Goal: Navigation & Orientation: Find specific page/section

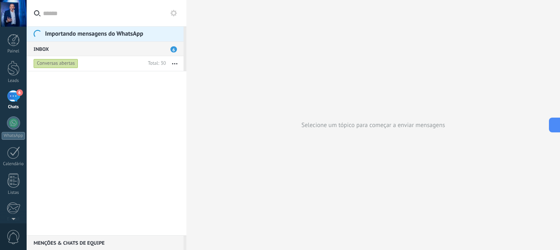
scroll to position [308, 0]
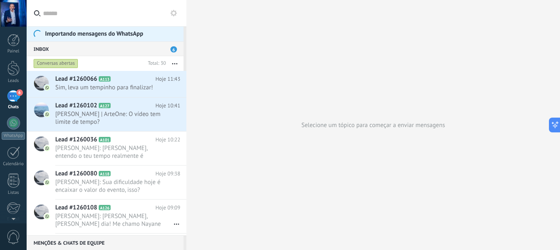
click at [4, 2] on div at bounding box center [13, 13] width 27 height 27
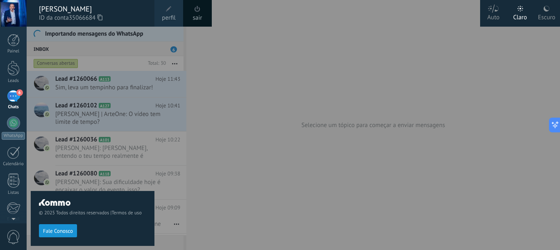
click at [202, 14] on link "sair" at bounding box center [197, 18] width 9 height 9
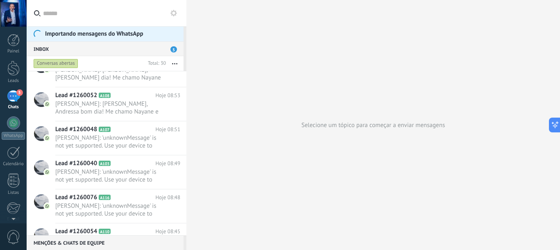
click at [108, 36] on span "Importando mensagens do WhatsApp" at bounding box center [94, 33] width 98 height 7
click at [69, 36] on span "Importando mensagens do WhatsApp" at bounding box center [94, 33] width 98 height 7
click at [40, 36] on div at bounding box center [38, 34] width 8 height 8
click at [39, 36] on div at bounding box center [38, 34] width 8 height 8
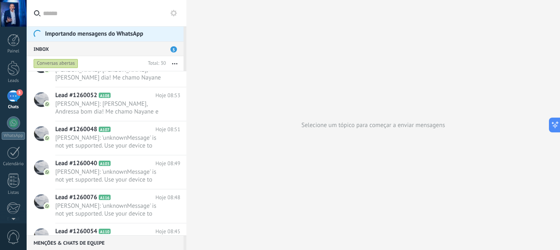
click at [177, 16] on icon at bounding box center [173, 13] width 7 height 7
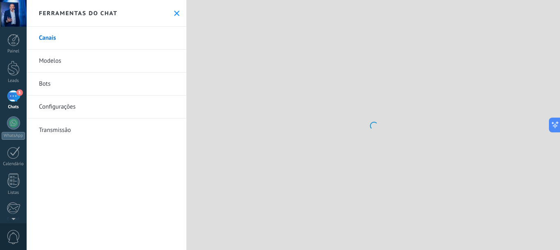
click at [176, 16] on button at bounding box center [176, 13] width 7 height 7
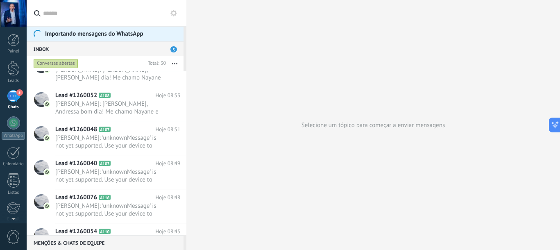
click at [176, 16] on icon at bounding box center [173, 13] width 7 height 7
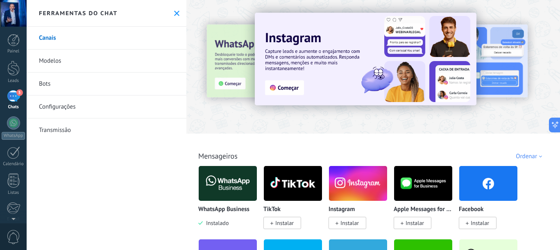
click at [203, 106] on div at bounding box center [373, 65] width 374 height 118
click at [174, 12] on use at bounding box center [176, 13] width 5 height 5
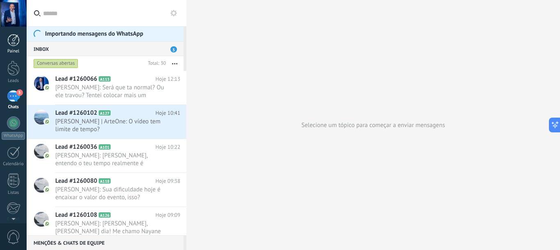
click at [7, 41] on div at bounding box center [13, 40] width 12 height 12
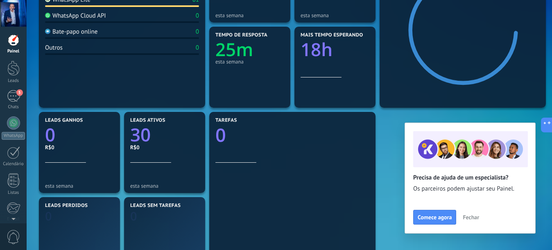
scroll to position [256, 0]
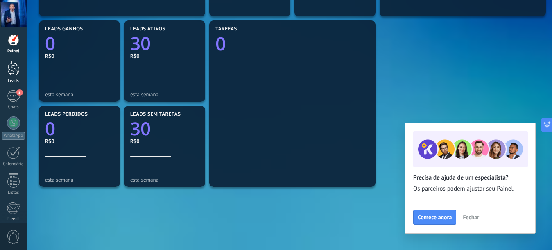
click at [14, 74] on div at bounding box center [13, 68] width 12 height 15
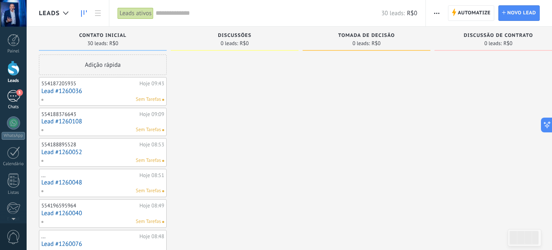
click at [7, 97] on div "5" at bounding box center [13, 96] width 13 height 12
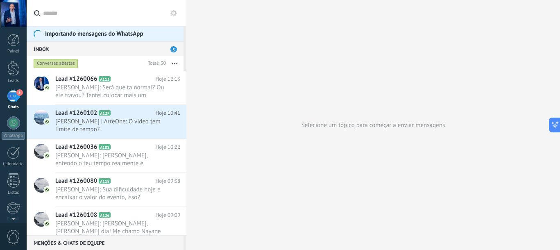
click at [15, 16] on div at bounding box center [13, 13] width 27 height 27
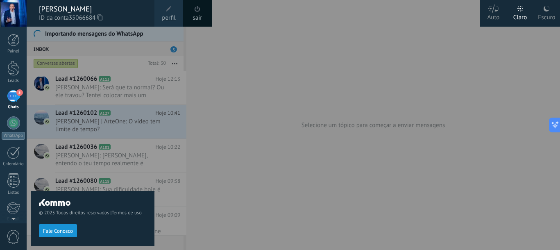
click at [193, 14] on link "sair" at bounding box center [197, 18] width 9 height 9
